Goal: Information Seeking & Learning: Learn about a topic

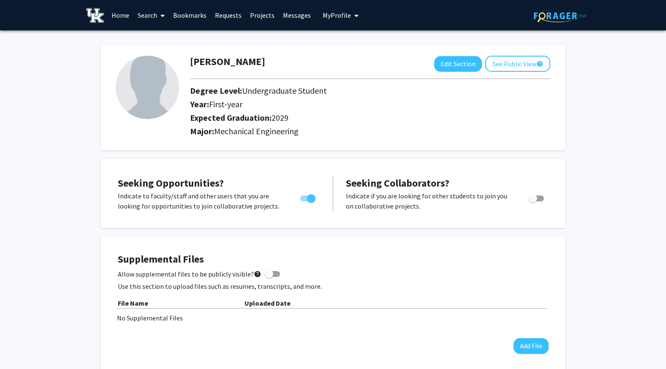
click at [259, 11] on link "Projects" at bounding box center [262, 15] width 33 height 30
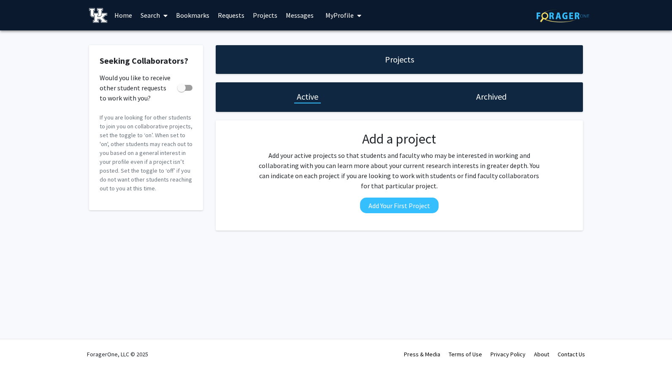
click at [158, 10] on link "Search" at bounding box center [153, 15] width 35 height 30
click at [171, 34] on span "Faculty/Staff" at bounding box center [167, 38] width 62 height 17
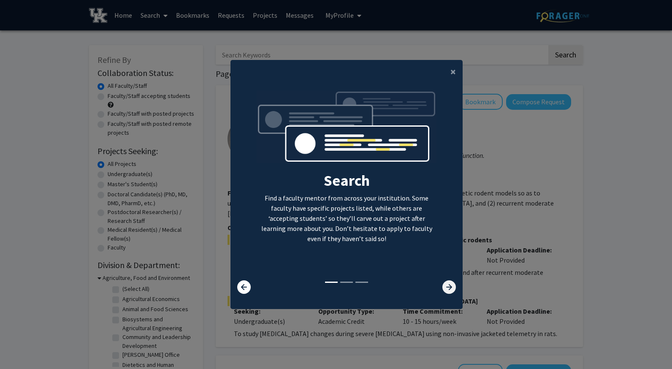
click at [446, 286] on icon at bounding box center [450, 287] width 14 height 14
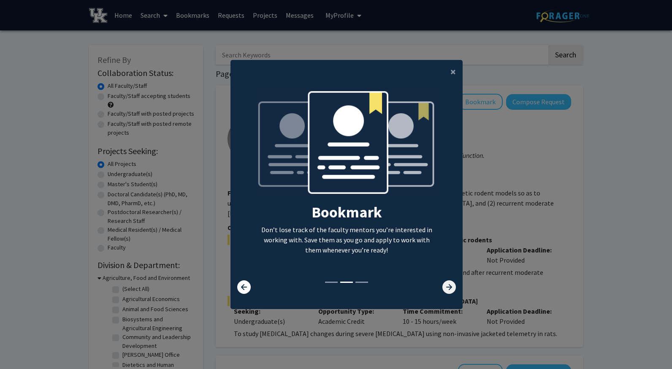
click at [446, 286] on icon at bounding box center [450, 287] width 14 height 14
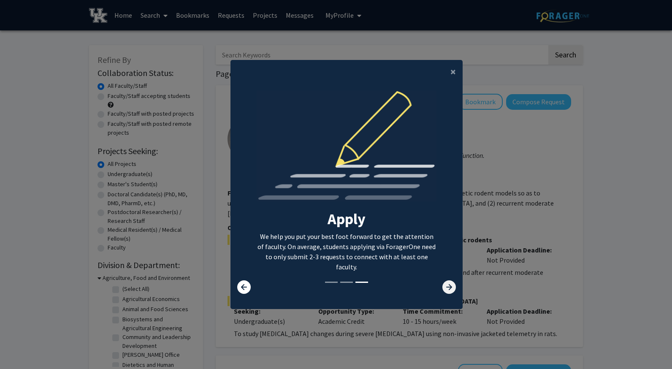
click at [444, 285] on icon at bounding box center [450, 287] width 14 height 14
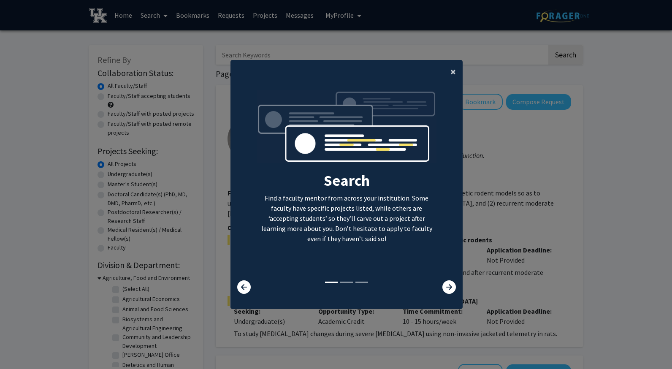
click at [451, 71] on span "×" at bounding box center [453, 71] width 5 height 13
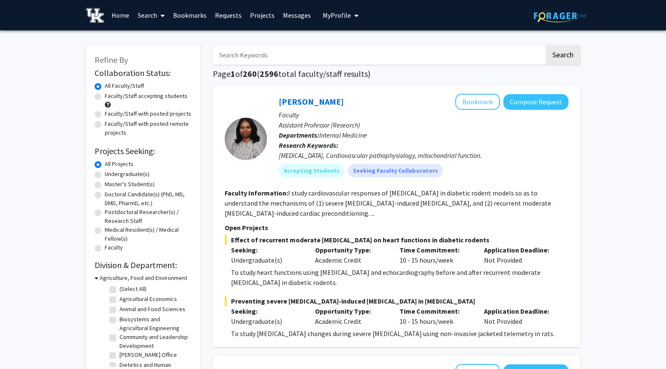
click at [290, 57] on input "Search Keywords" at bounding box center [379, 54] width 332 height 19
type input "[PERSON_NAME]"
click at [546, 45] on button "Search" at bounding box center [563, 54] width 35 height 19
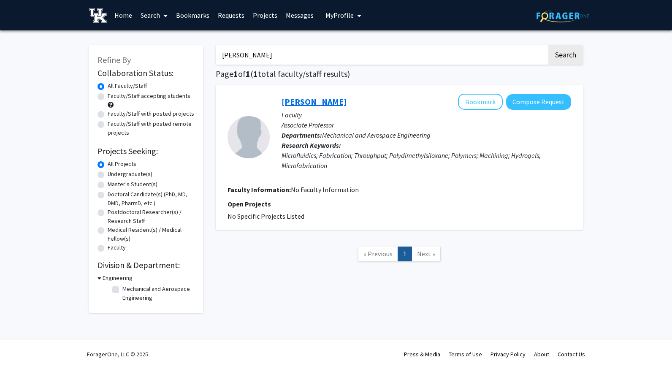
click at [305, 103] on link "[PERSON_NAME]" at bounding box center [314, 101] width 65 height 11
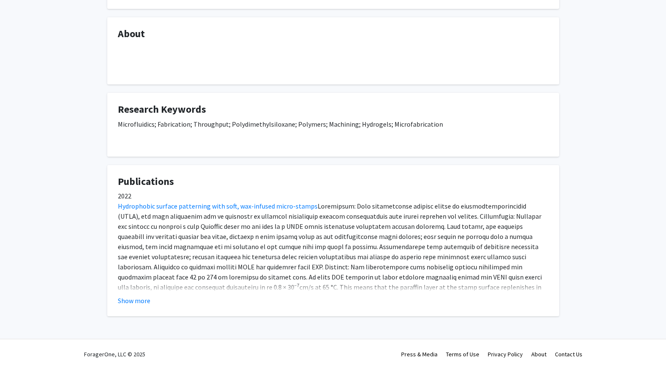
scroll to position [122, 0]
click at [126, 305] on button "Show more" at bounding box center [134, 301] width 33 height 10
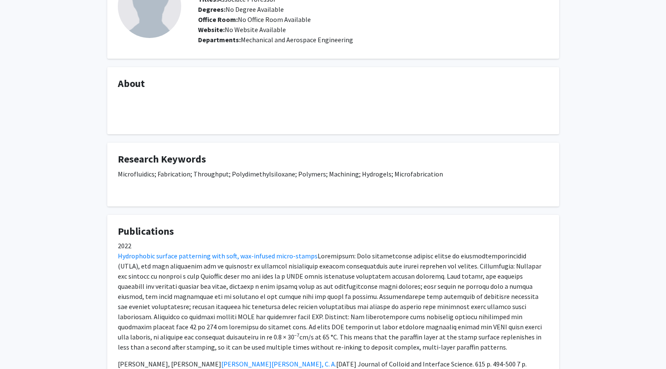
scroll to position [0, 0]
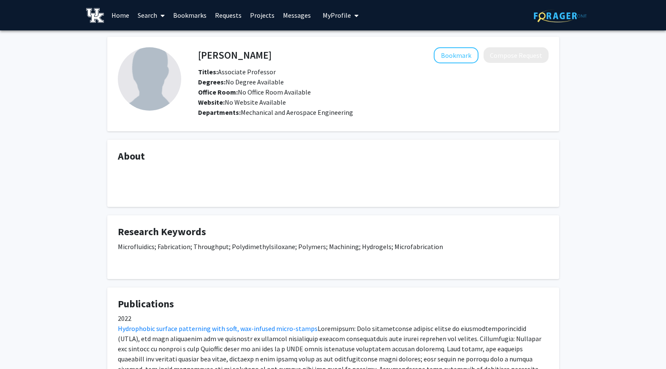
click at [145, 20] on link "Search" at bounding box center [150, 15] width 35 height 30
click at [154, 33] on span "Faculty/Staff" at bounding box center [164, 38] width 62 height 17
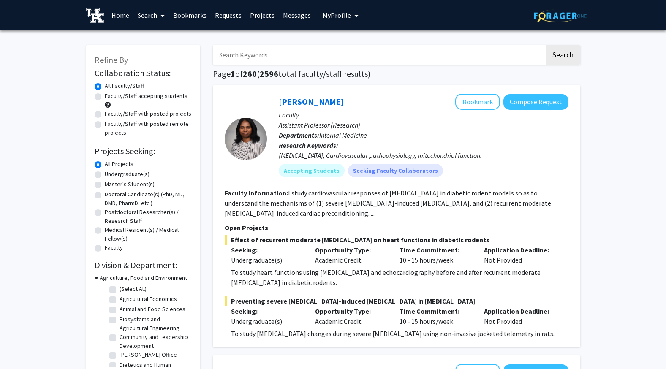
click at [246, 58] on input "Search Keywords" at bounding box center [379, 54] width 332 height 19
type input "organs"
click at [546, 45] on button "Search" at bounding box center [563, 54] width 35 height 19
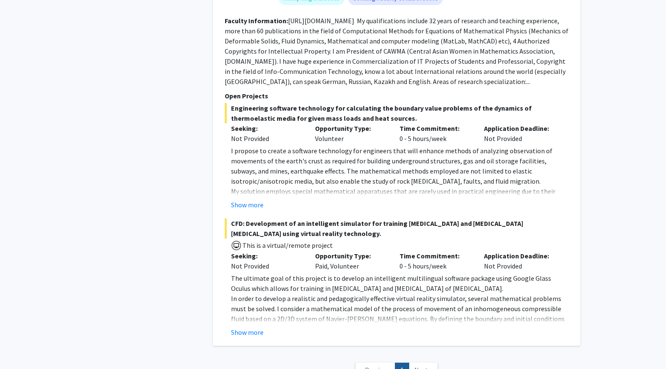
scroll to position [747, 0]
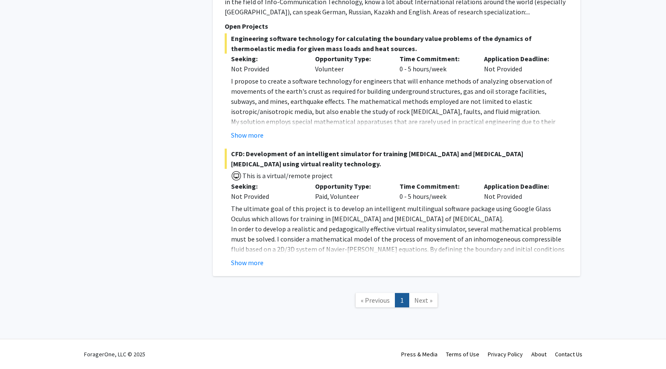
click at [421, 299] on span "Next »" at bounding box center [423, 300] width 18 height 8
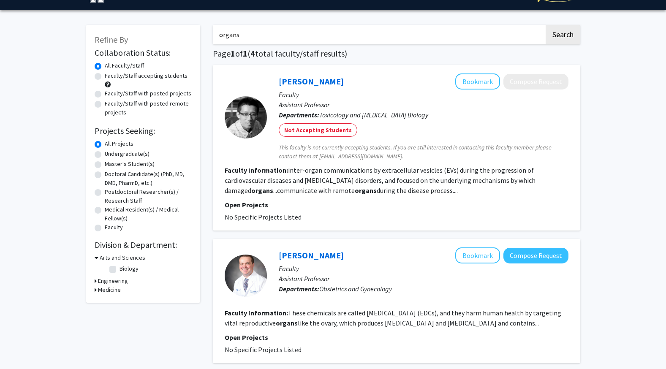
scroll to position [0, 0]
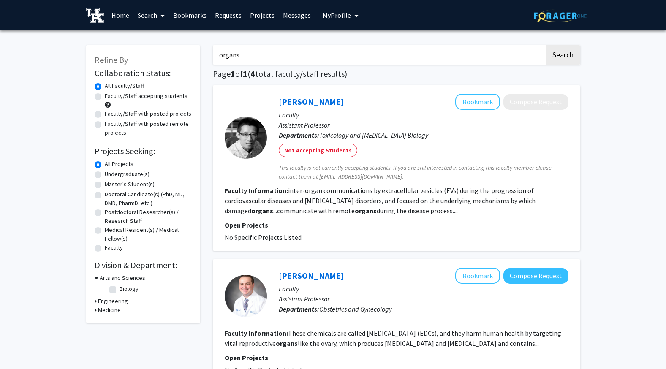
click at [106, 176] on label "Undergraduate(s)" at bounding box center [127, 174] width 45 height 9
click at [106, 175] on input "Undergraduate(s)" at bounding box center [107, 172] width 5 height 5
radio input "true"
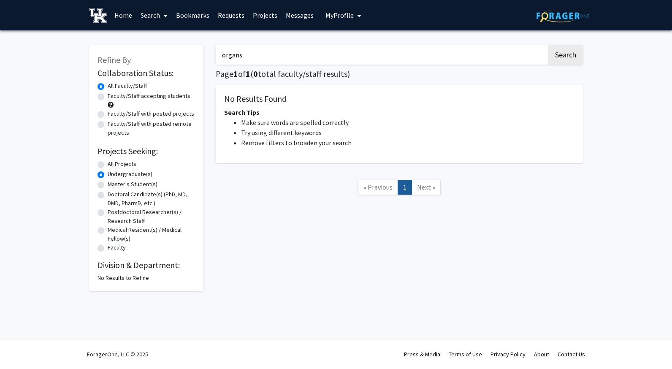
click at [277, 61] on input "organs" at bounding box center [382, 54] width 332 height 19
type input "o"
click at [571, 62] on button "Search" at bounding box center [566, 54] width 35 height 19
radio input "true"
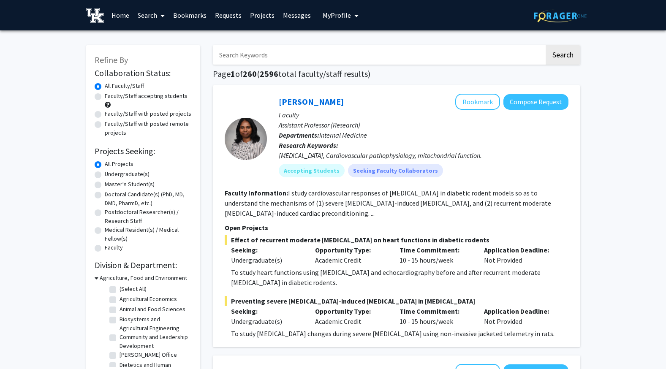
click at [105, 174] on label "Undergraduate(s)" at bounding box center [127, 174] width 45 height 9
click at [105, 174] on input "Undergraduate(s)" at bounding box center [107, 172] width 5 height 5
radio input "true"
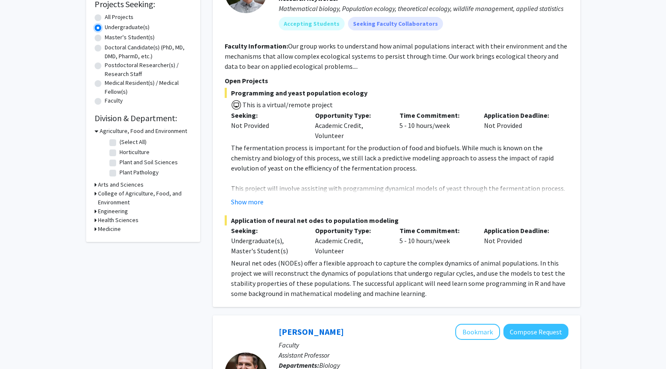
scroll to position [147, 0]
click at [95, 213] on icon at bounding box center [96, 211] width 2 height 9
click at [120, 219] on label "(Select All)" at bounding box center [133, 222] width 27 height 9
click at [120, 219] on input "(Select All)" at bounding box center [122, 220] width 5 height 5
checkbox input "true"
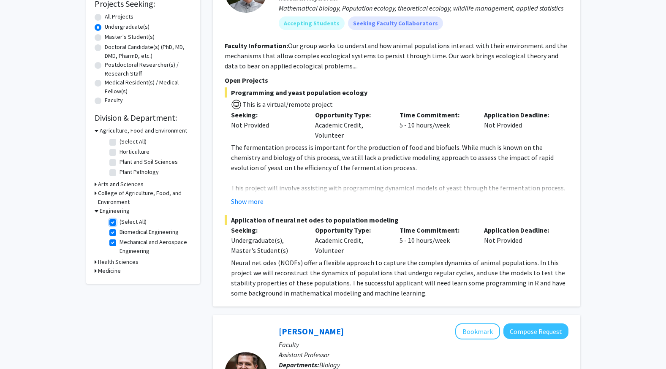
checkbox input "true"
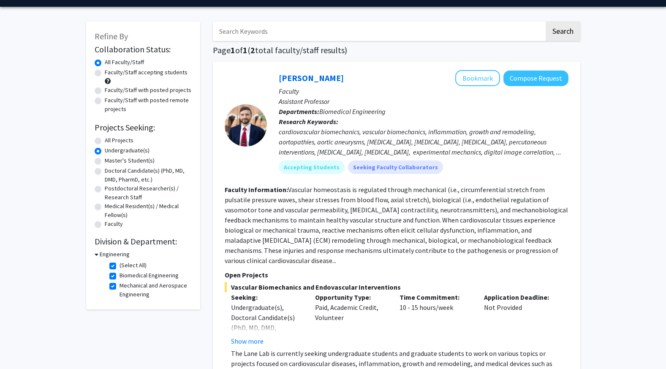
scroll to position [22, 0]
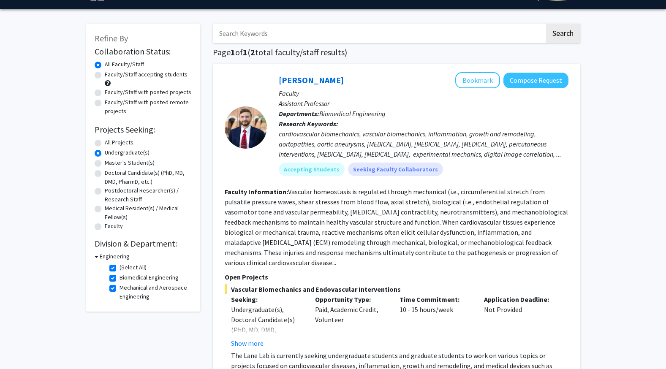
click at [105, 75] on label "Faculty/Staff accepting students" at bounding box center [146, 74] width 83 height 9
click at [105, 75] on input "Faculty/Staff accepting students" at bounding box center [107, 72] width 5 height 5
radio input "true"
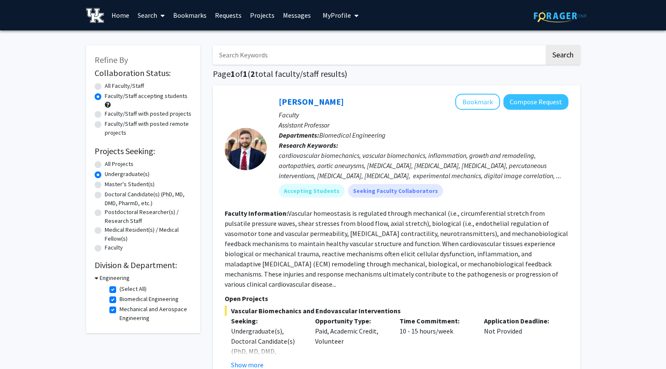
click at [105, 89] on label "All Faculty/Staff" at bounding box center [124, 86] width 39 height 9
click at [105, 87] on input "All Faculty/Staff" at bounding box center [107, 84] width 5 height 5
radio input "true"
click at [105, 166] on label "All Projects" at bounding box center [119, 164] width 29 height 9
click at [105, 165] on input "All Projects" at bounding box center [107, 162] width 5 height 5
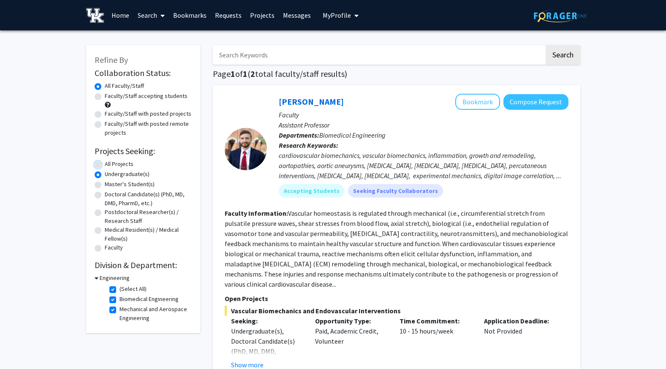
radio input "true"
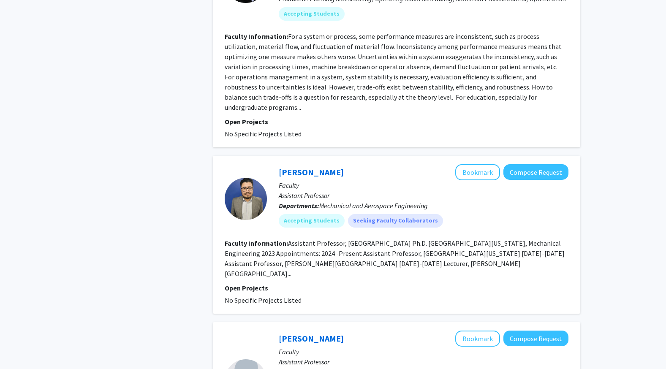
scroll to position [1853, 0]
click at [264, 239] on fg-read-more "Assistant Professor, [GEOGRAPHIC_DATA] Ph.D. [GEOGRAPHIC_DATA][US_STATE], Mecha…" at bounding box center [395, 258] width 340 height 39
click at [243, 177] on div at bounding box center [246, 198] width 42 height 42
click at [380, 239] on fg-read-more "Assistant Professor, [GEOGRAPHIC_DATA] Ph.D. [GEOGRAPHIC_DATA][US_STATE], Mecha…" at bounding box center [395, 258] width 340 height 39
click at [379, 239] on fg-read-more "Assistant Professor, [GEOGRAPHIC_DATA] Ph.D. [GEOGRAPHIC_DATA][US_STATE], Mecha…" at bounding box center [395, 258] width 340 height 39
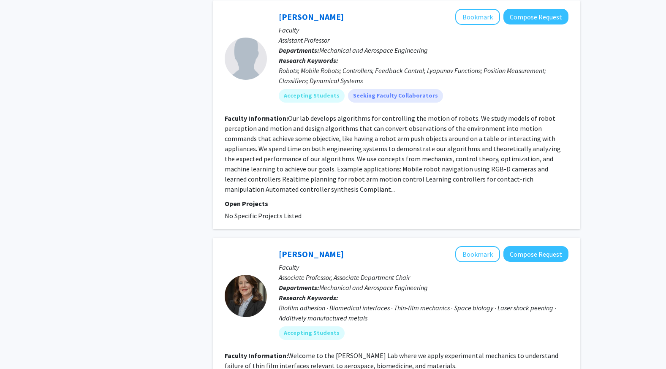
scroll to position [2183, 0]
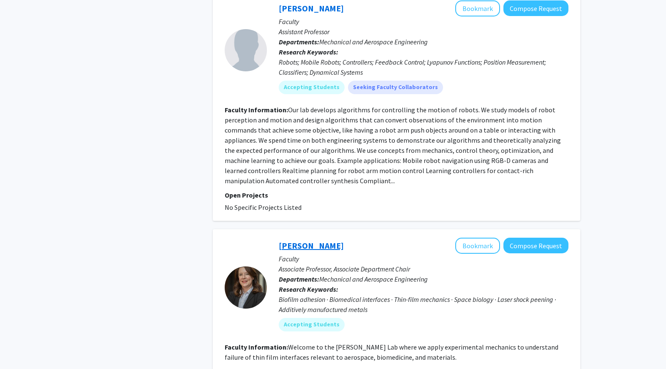
click at [296, 240] on link "[PERSON_NAME]" at bounding box center [311, 245] width 65 height 11
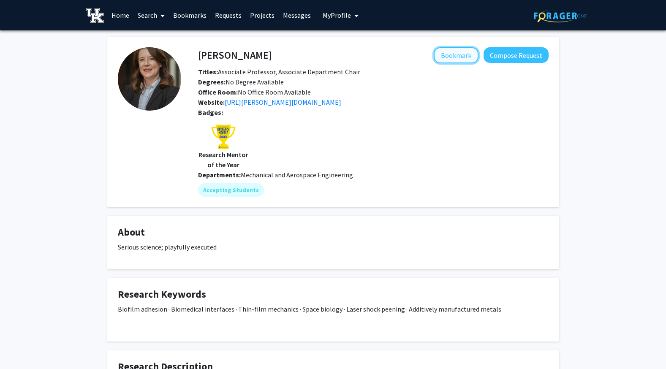
click at [466, 53] on button "Bookmark" at bounding box center [456, 55] width 45 height 16
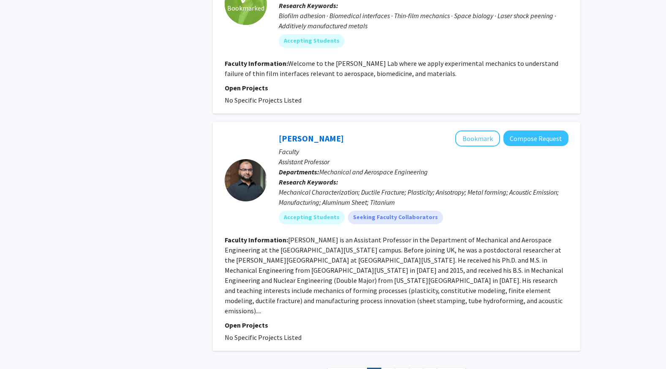
scroll to position [2471, 0]
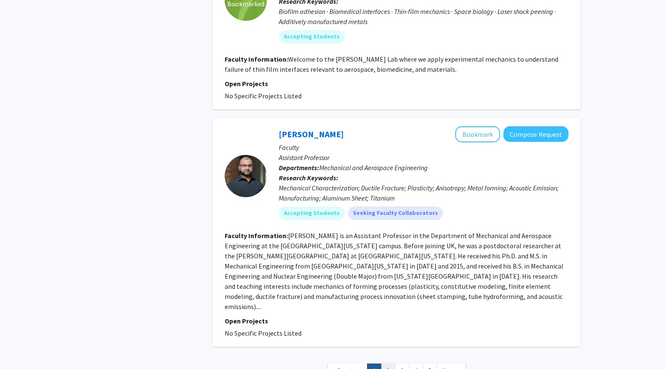
click at [389, 364] on link "2" at bounding box center [388, 371] width 14 height 15
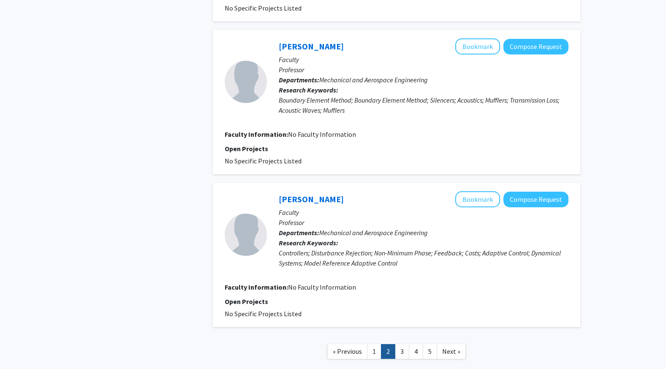
scroll to position [1248, 0]
click at [399, 348] on link "3" at bounding box center [402, 351] width 14 height 15
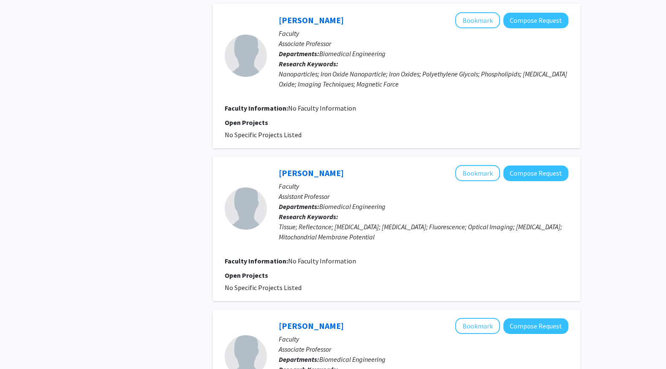
scroll to position [539, 0]
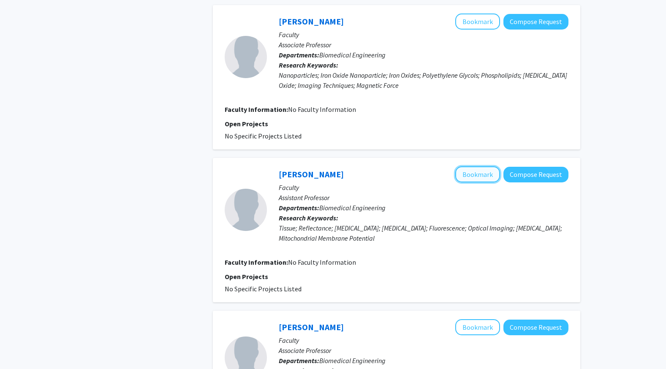
click at [470, 171] on button "Bookmark" at bounding box center [477, 174] width 45 height 16
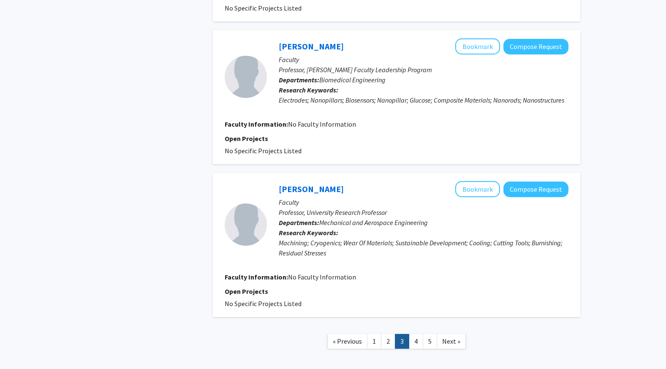
scroll to position [1330, 0]
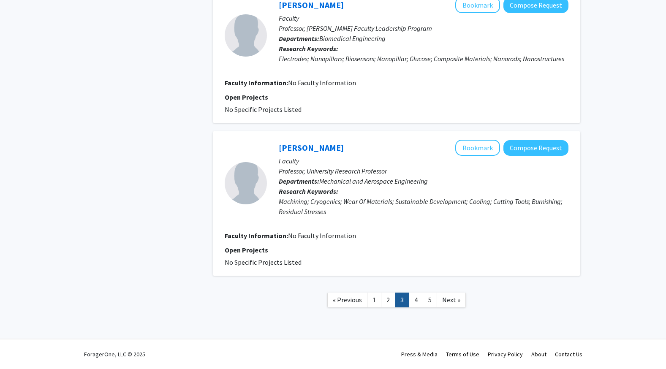
click at [409, 299] on link "3" at bounding box center [402, 300] width 14 height 15
drag, startPoint x: 412, startPoint y: 301, endPoint x: 415, endPoint y: 306, distance: 6.4
click at [415, 306] on link "4" at bounding box center [416, 300] width 14 height 15
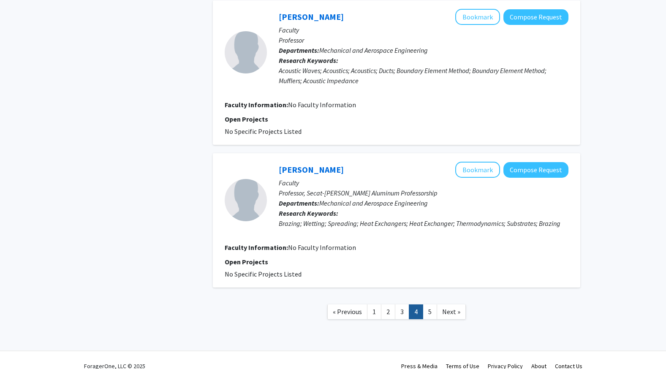
scroll to position [1310, 0]
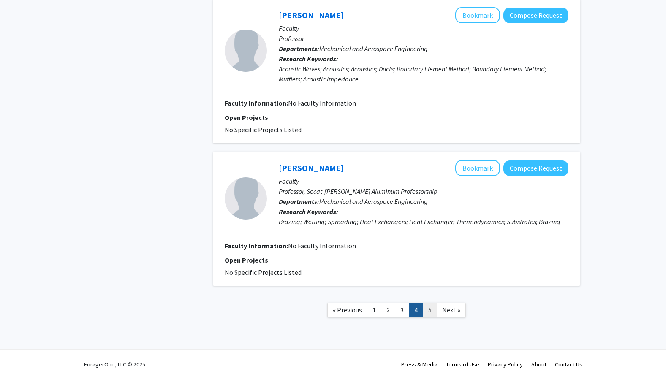
click at [425, 303] on link "5" at bounding box center [430, 310] width 14 height 15
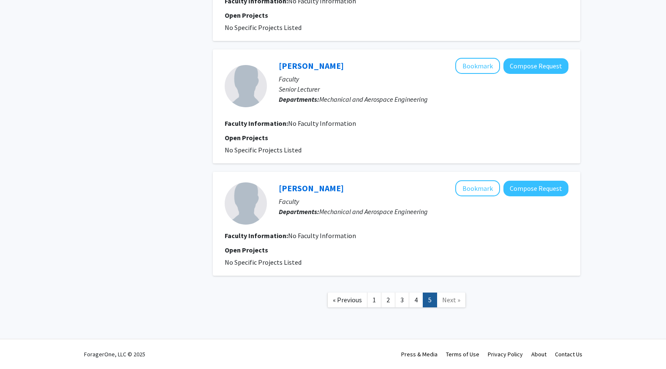
scroll to position [822, 0]
click at [452, 301] on span "Next »" at bounding box center [451, 300] width 18 height 8
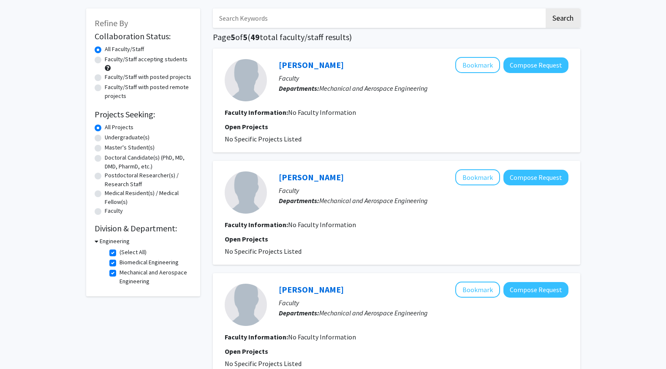
scroll to position [0, 0]
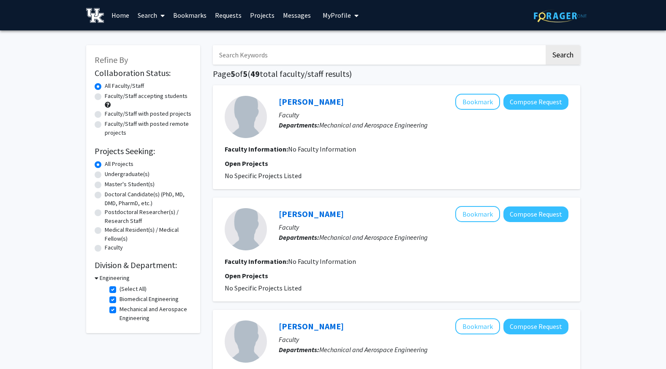
click at [131, 95] on label "Faculty/Staff accepting students" at bounding box center [146, 96] width 83 height 9
click at [110, 95] on input "Faculty/Staff accepting students" at bounding box center [107, 94] width 5 height 5
radio input "true"
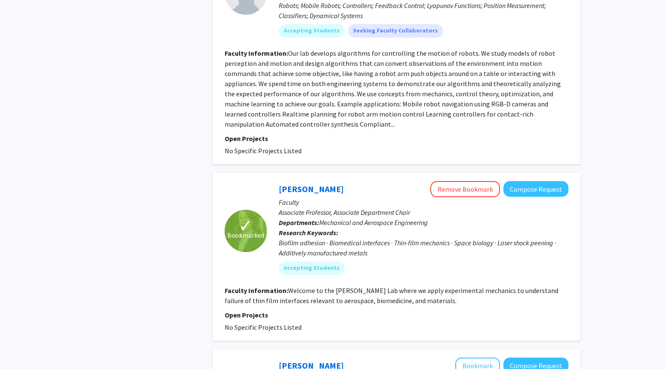
scroll to position [2471, 0]
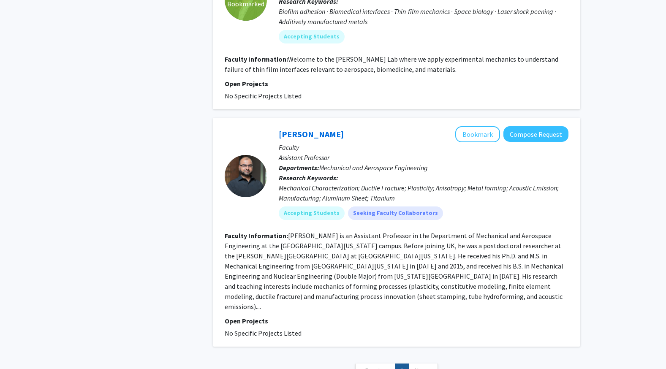
click at [422, 367] on span "Next »" at bounding box center [423, 371] width 18 height 8
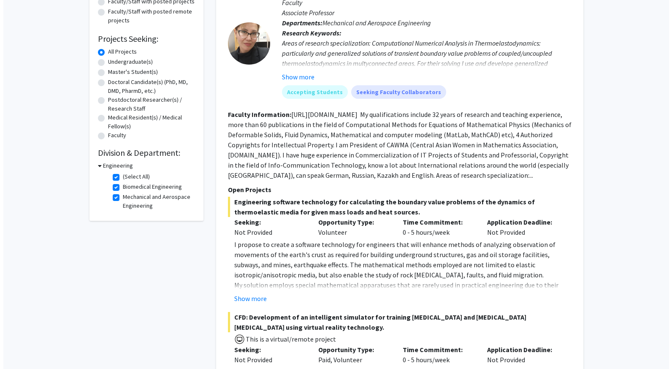
scroll to position [0, 0]
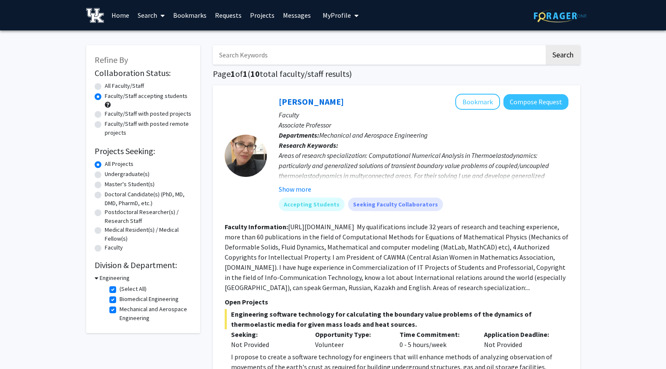
click at [185, 16] on link "Bookmarks" at bounding box center [190, 15] width 42 height 30
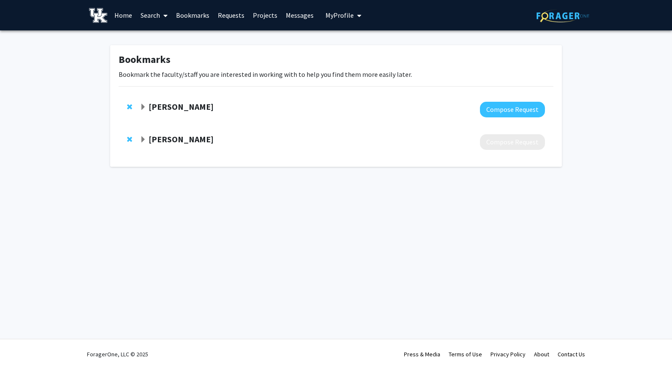
click at [161, 143] on strong "[PERSON_NAME]" at bounding box center [181, 139] width 65 height 11
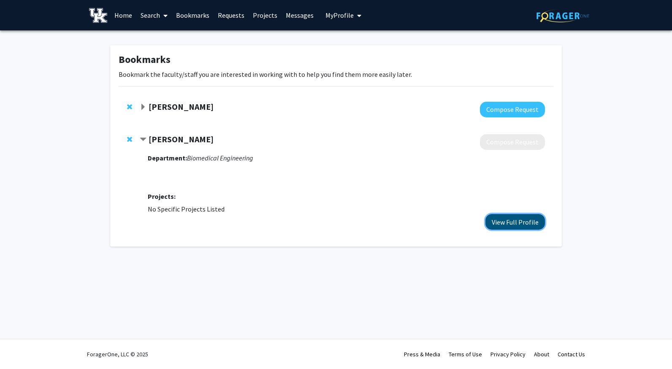
click at [529, 217] on button "View Full Profile" at bounding box center [516, 222] width 60 height 16
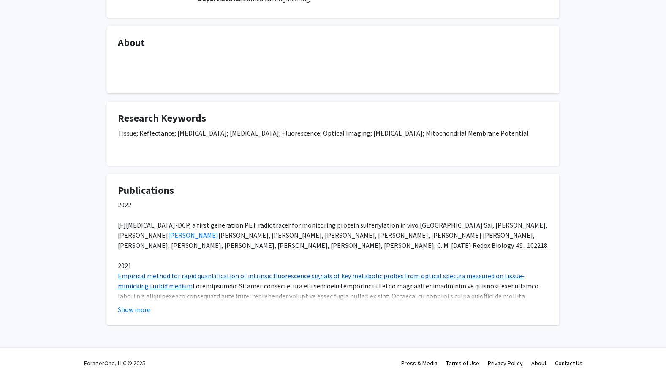
scroll to position [122, 0]
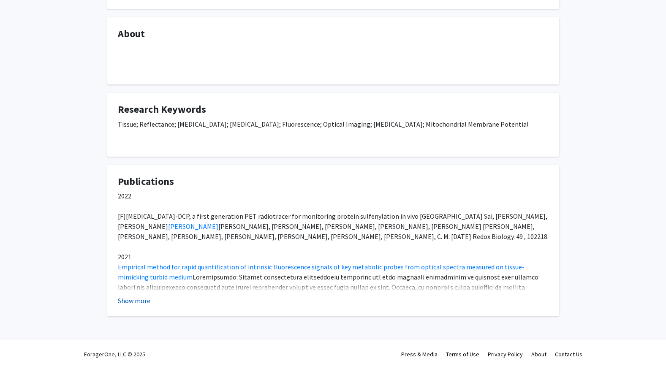
click at [136, 299] on button "Show more" at bounding box center [134, 301] width 33 height 10
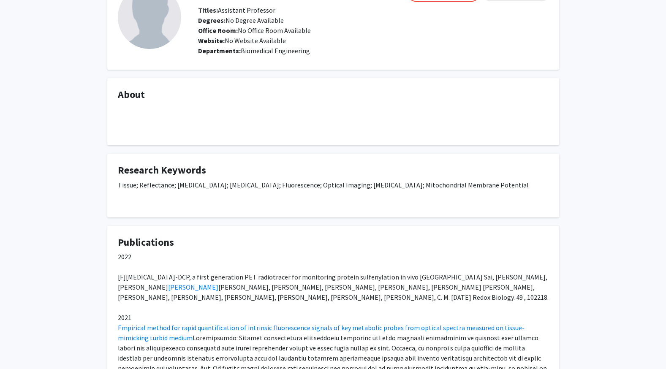
scroll to position [0, 0]
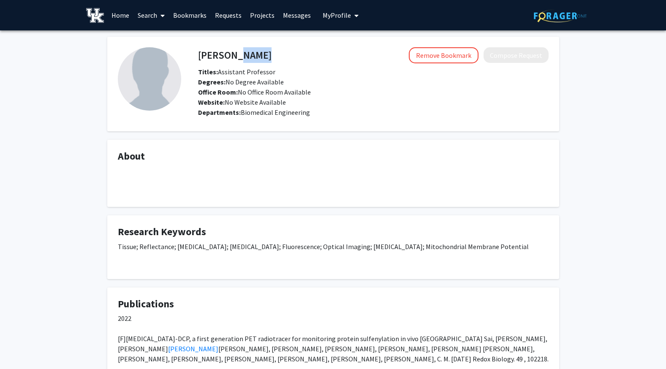
drag, startPoint x: 196, startPoint y: 57, endPoint x: 233, endPoint y: 57, distance: 36.7
click at [233, 57] on div "Caigang Zhu Remove Bookmark Compose Request" at bounding box center [373, 55] width 363 height 16
drag, startPoint x: 233, startPoint y: 57, endPoint x: 198, endPoint y: 55, distance: 35.1
click at [198, 55] on h4 "[PERSON_NAME]" at bounding box center [234, 55] width 73 height 16
drag, startPoint x: 198, startPoint y: 55, endPoint x: 250, endPoint y: 47, distance: 52.6
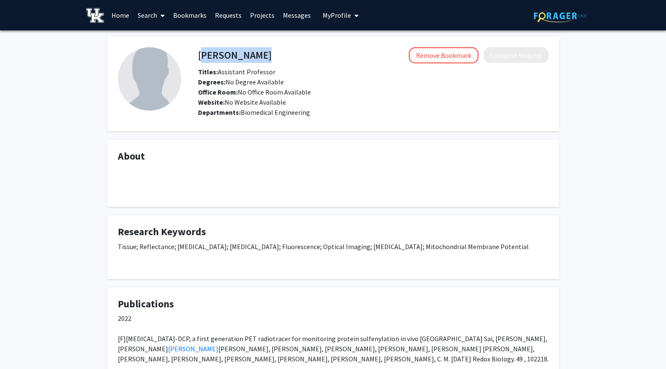
click at [250, 47] on h4 "[PERSON_NAME]" at bounding box center [234, 55] width 73 height 16
copy h4 "[PERSON_NAME]"
